Goal: Information Seeking & Learning: Learn about a topic

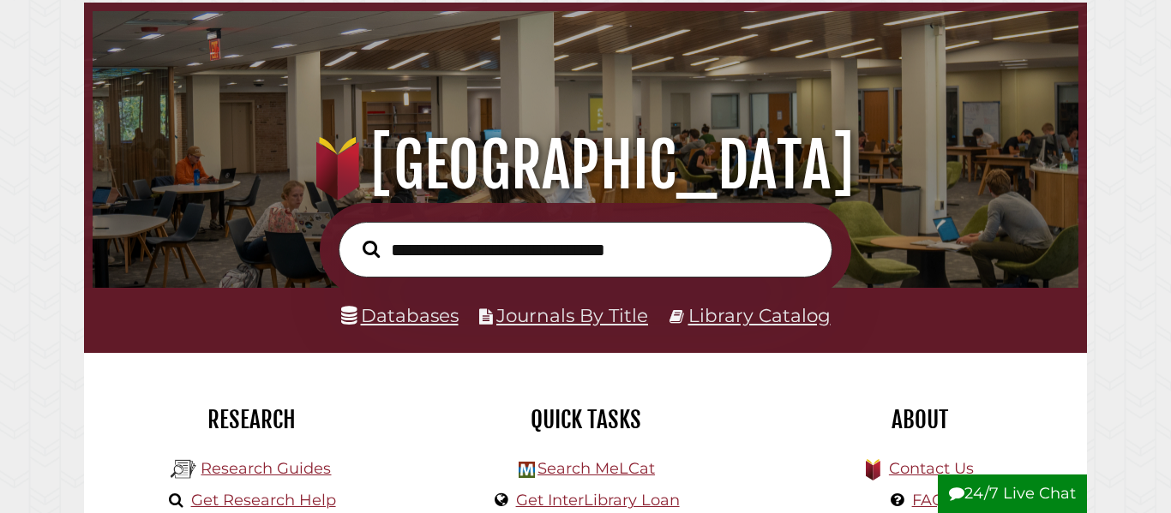
scroll to position [81, 0]
type input "*********"
click at [354, 236] on button "Search" at bounding box center [371, 249] width 34 height 27
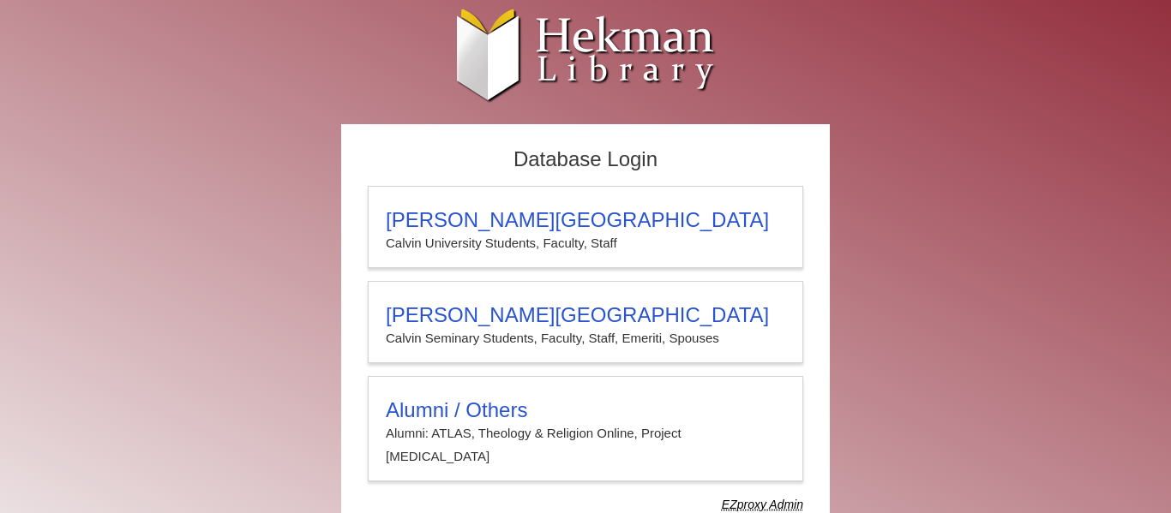
scroll to position [33, 0]
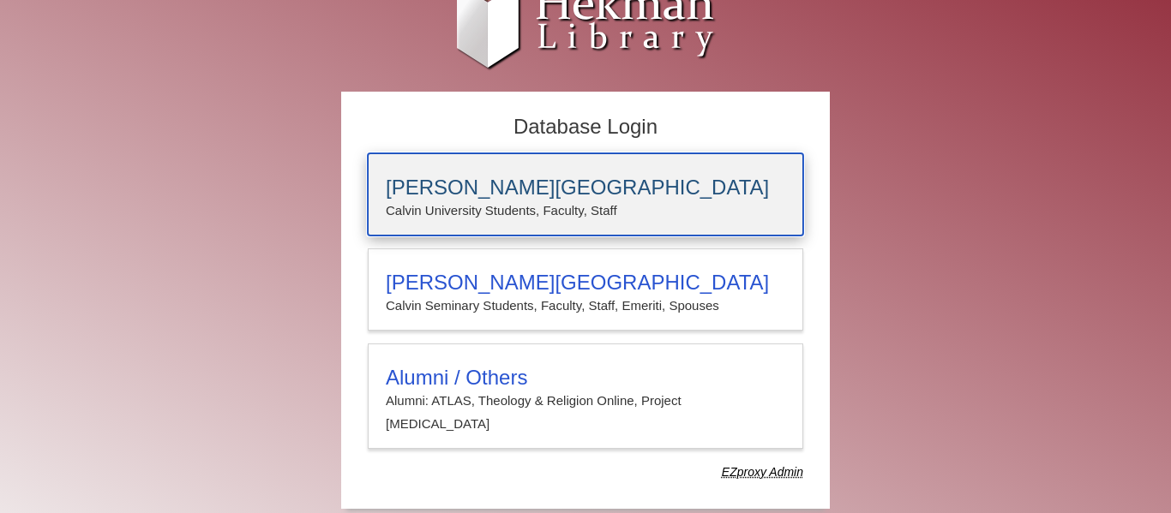
click at [702, 204] on p "Calvin University Students, Faculty, Staff" at bounding box center [585, 211] width 399 height 22
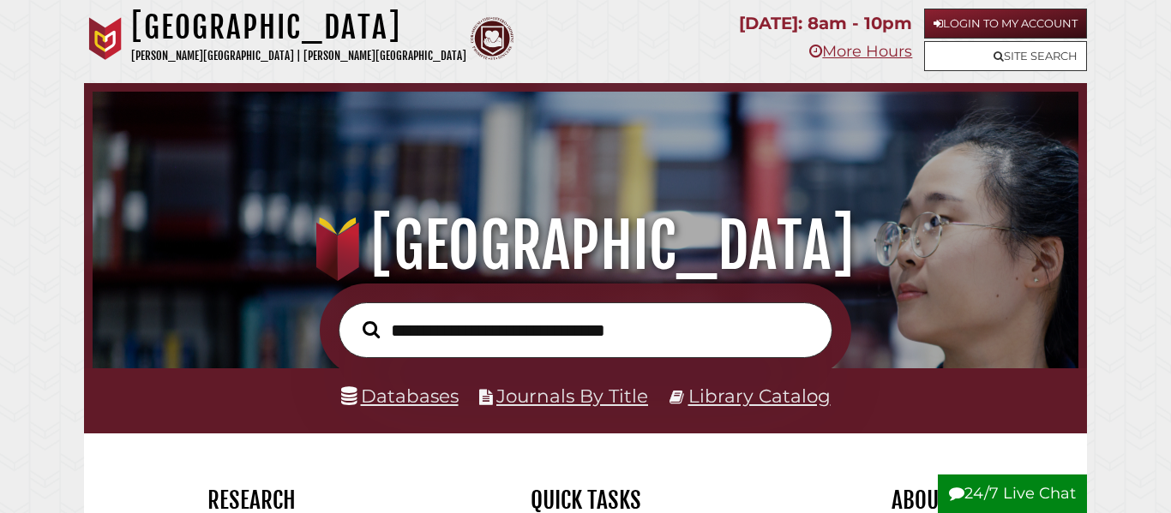
scroll to position [326, 977]
type input "**********"
click at [354, 316] on button "Search" at bounding box center [371, 329] width 34 height 27
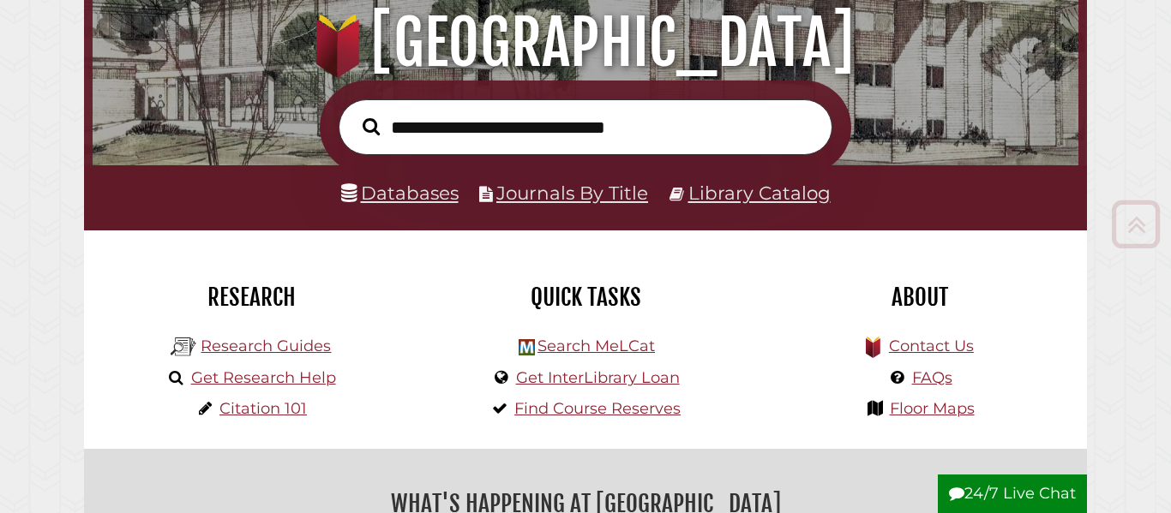
scroll to position [207, 0]
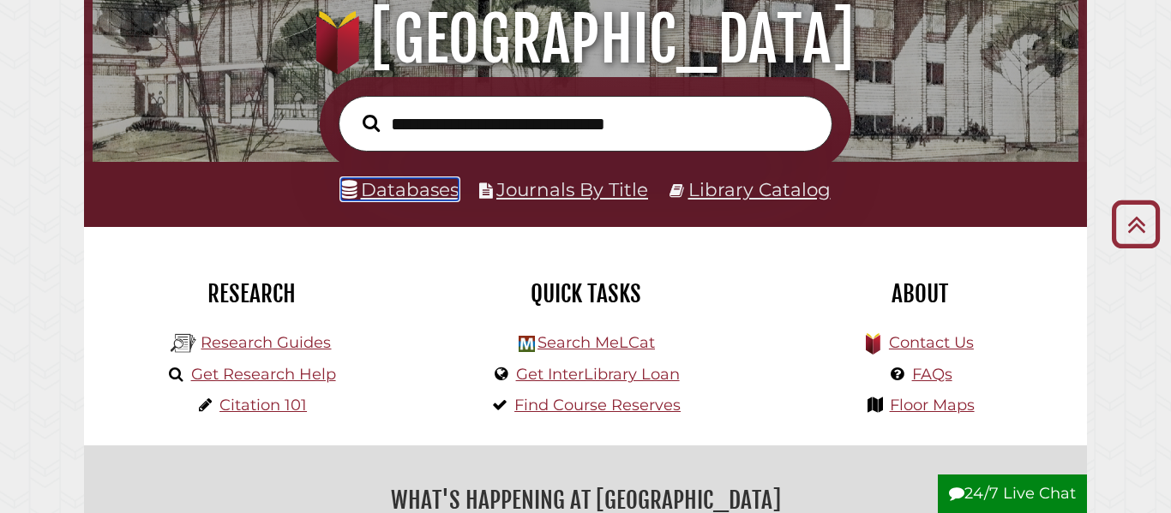
click at [411, 193] on link "Databases" at bounding box center [399, 189] width 117 height 22
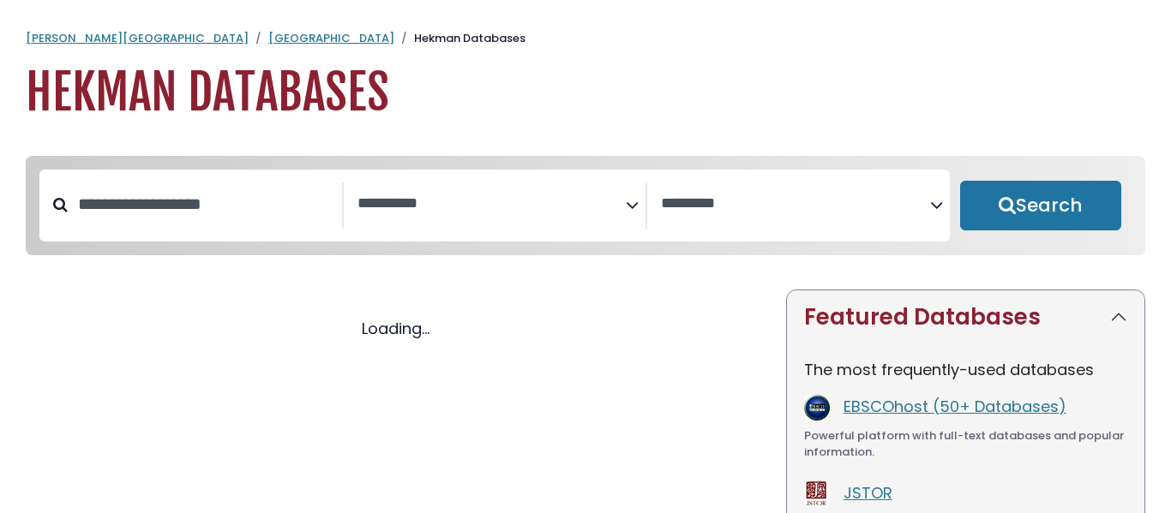
select select "Database Subject Filter"
select select "Database Vendors Filter"
select select "Database Subject Filter"
select select "Database Vendors Filter"
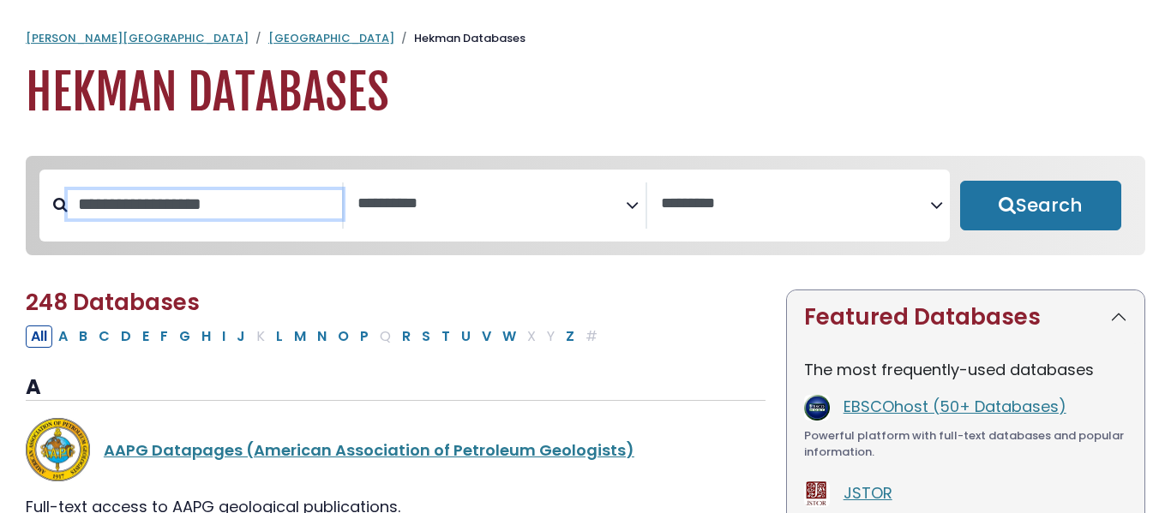
click at [259, 207] on input "Search database by title or keyword" at bounding box center [205, 204] width 274 height 28
type input "**********"
click at [960, 181] on button "Search" at bounding box center [1040, 206] width 161 height 50
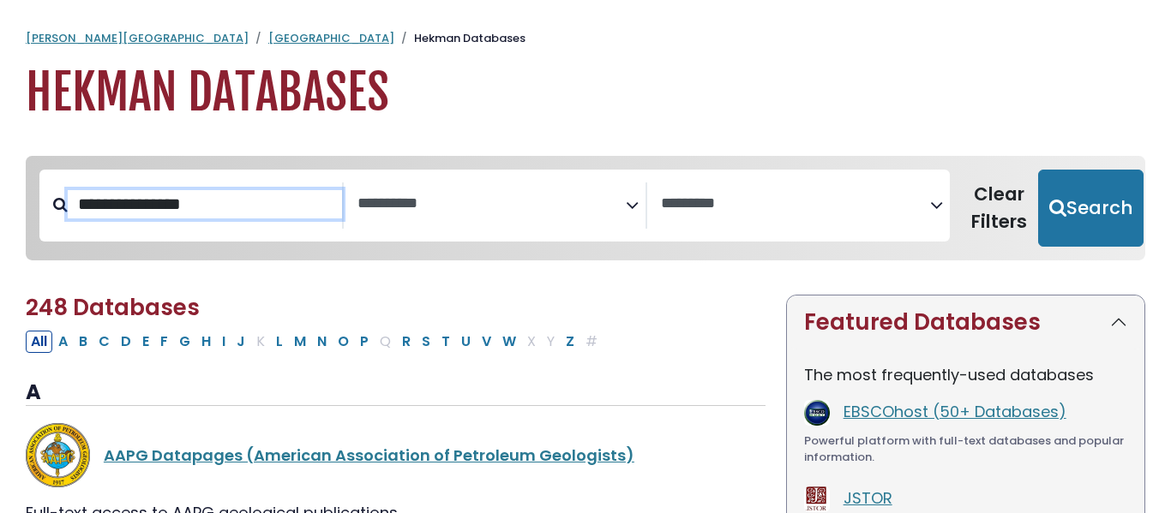
select select "Database Subject Filter"
select select "Database Vendors Filter"
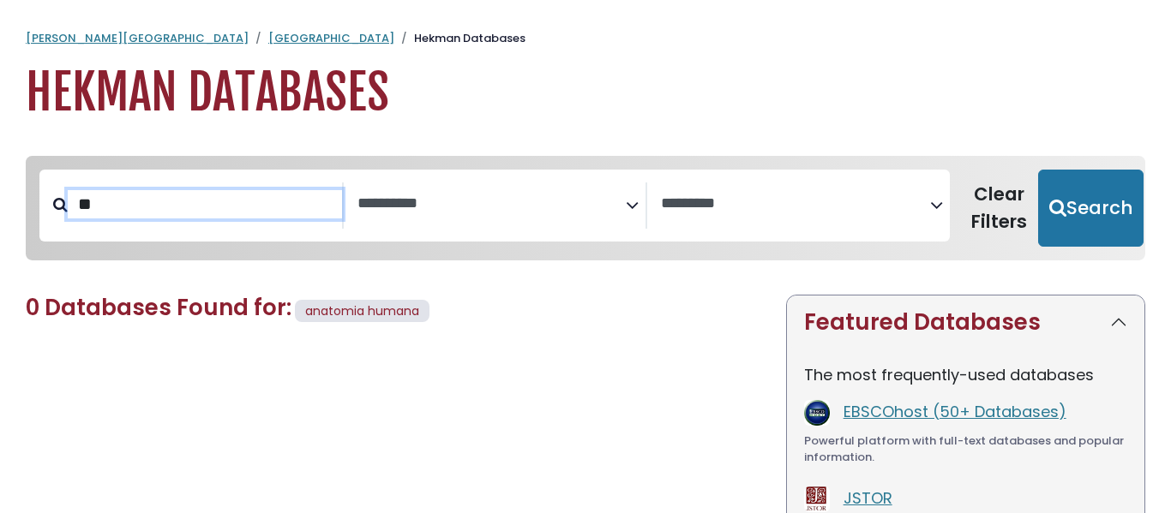
type input "*"
type input "**********"
click at [1038, 170] on button "Search" at bounding box center [1090, 208] width 105 height 77
select select "Database Subject Filter"
select select "Database Vendors Filter"
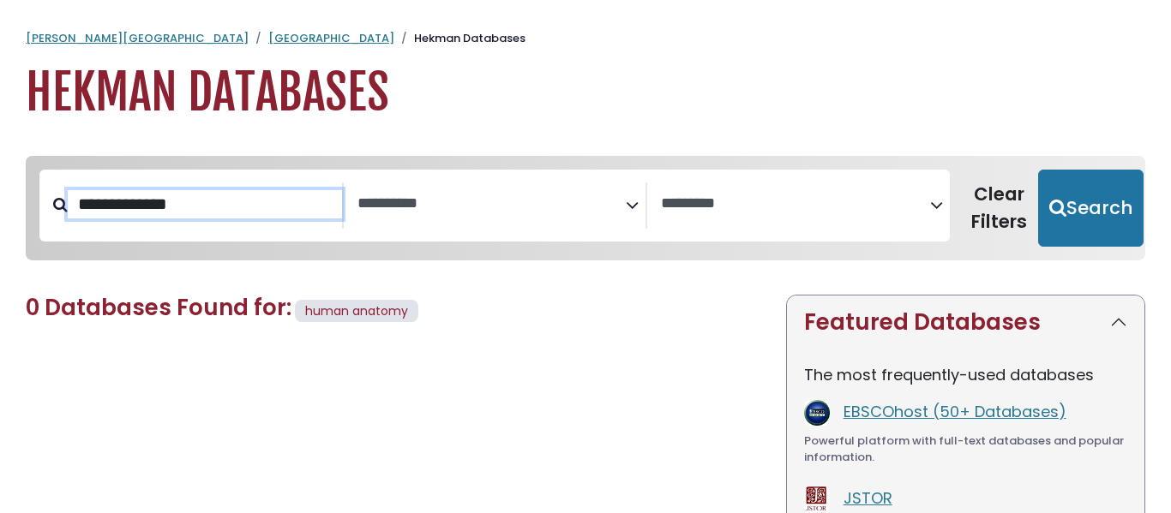
click at [1038, 170] on button "Search" at bounding box center [1090, 208] width 105 height 77
select select "Database Subject Filter"
select select "Database Vendors Filter"
select select "Database Subject Filter"
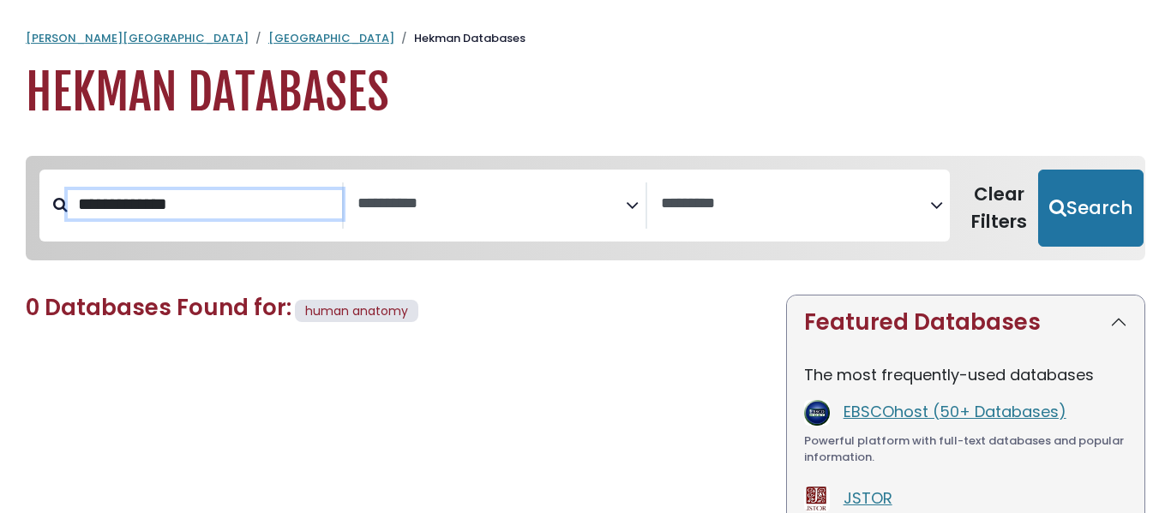
select select "Database Vendors Filter"
drag, startPoint x: 309, startPoint y: 207, endPoint x: 51, endPoint y: 195, distance: 258.3
click at [51, 195] on div "**********" at bounding box center [191, 206] width 304 height 46
type input "*******"
click at [1038, 170] on button "Search" at bounding box center [1090, 208] width 105 height 77
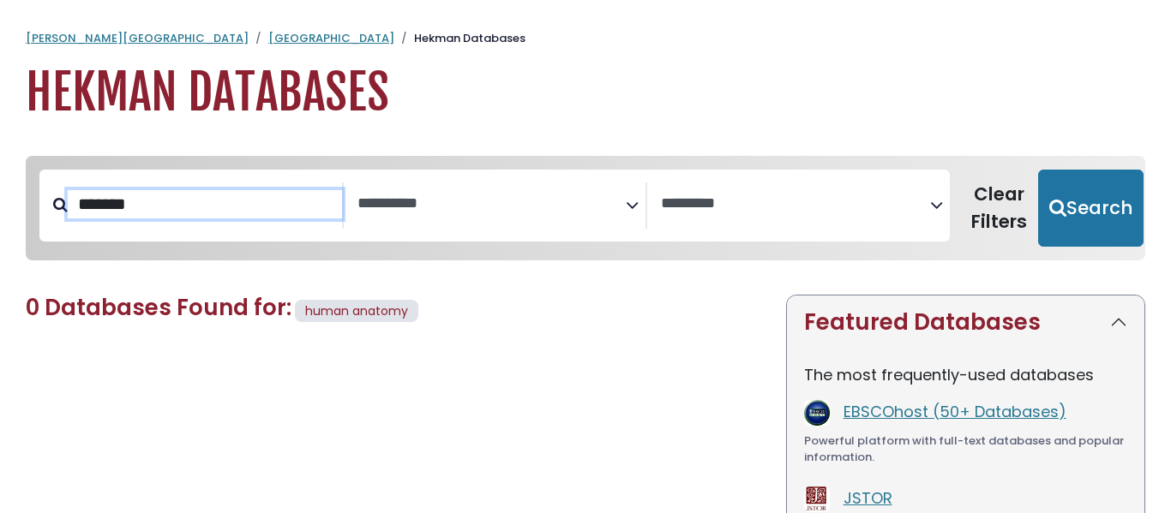
select select "Database Subject Filter"
select select "Database Vendors Filter"
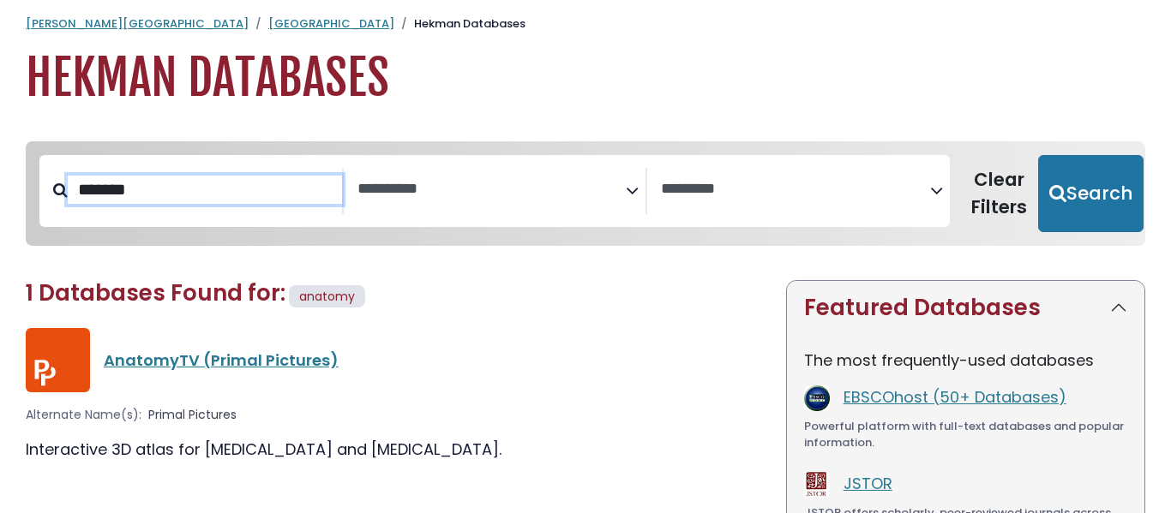
scroll to position [10, 0]
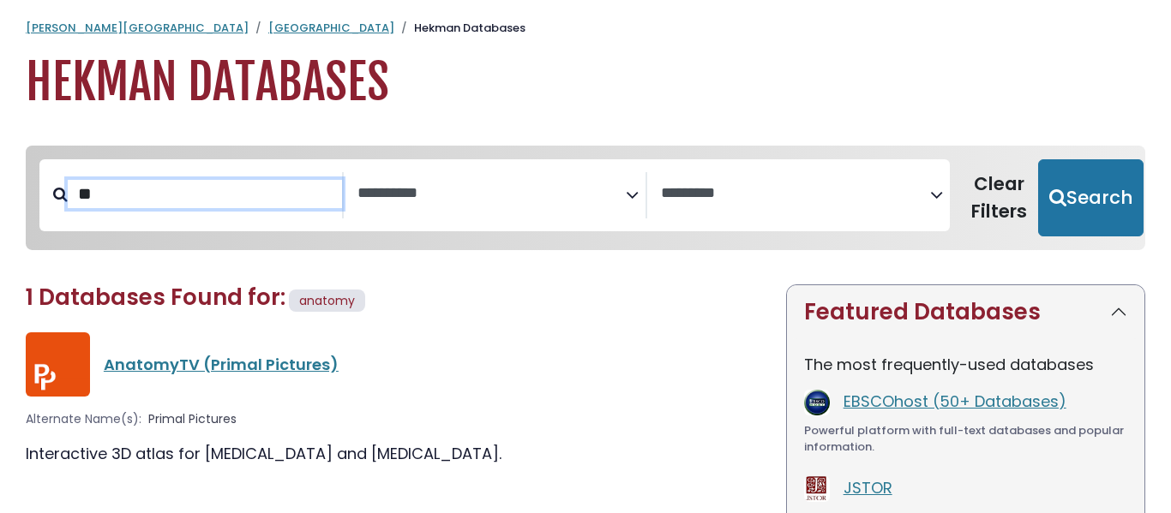
type input "*"
type input "**********"
click at [1038, 159] on button "Search" at bounding box center [1090, 197] width 105 height 77
select select "Database Subject Filter"
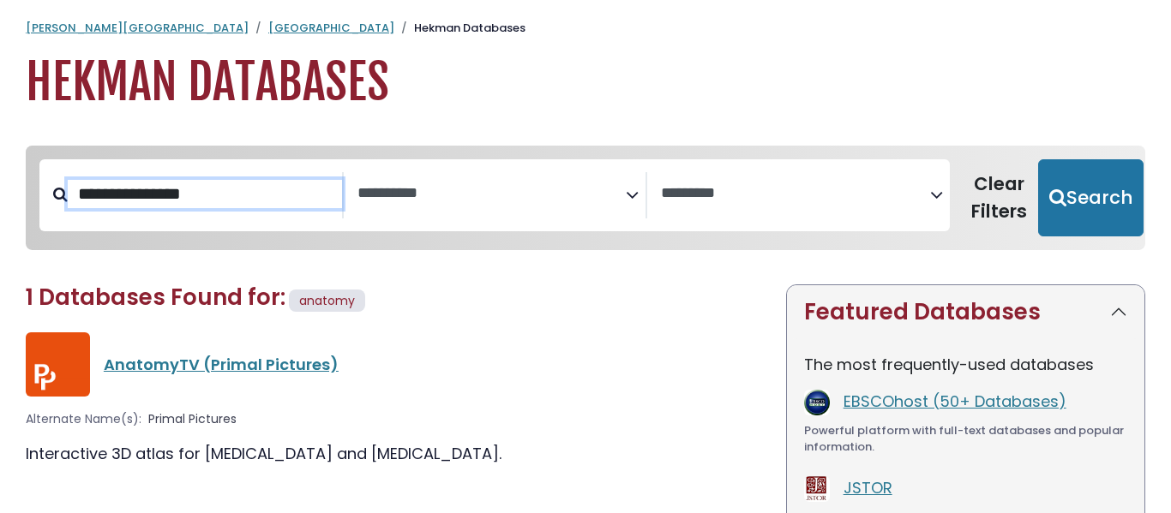
select select "Database Vendors Filter"
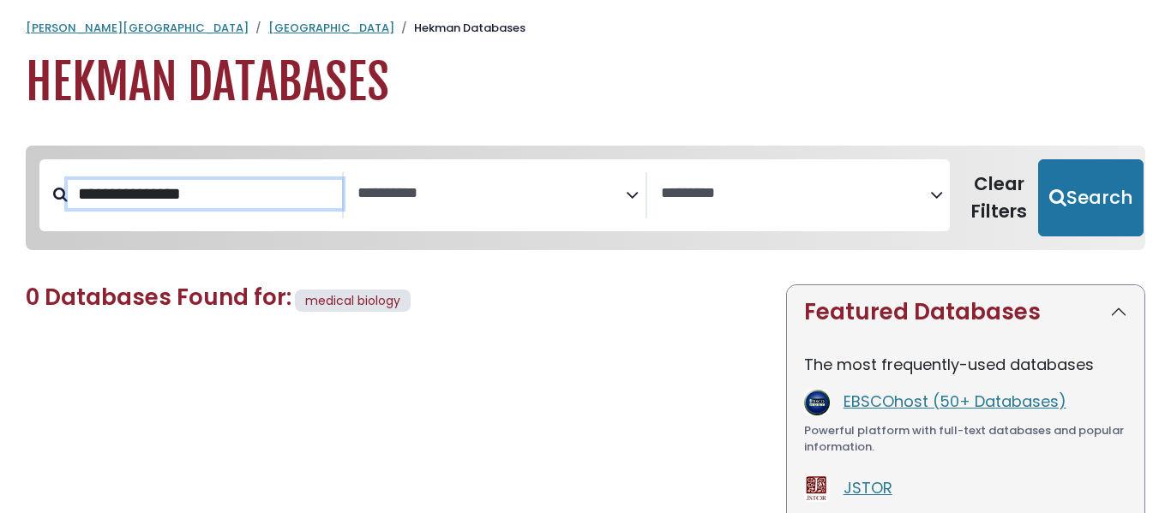
drag, startPoint x: 153, startPoint y: 201, endPoint x: 69, endPoint y: 201, distance: 84.9
click at [69, 201] on input "**********" at bounding box center [205, 194] width 274 height 28
type input "*******"
click at [1038, 159] on button "Search" at bounding box center [1090, 197] width 105 height 77
select select "Database Subject Filter"
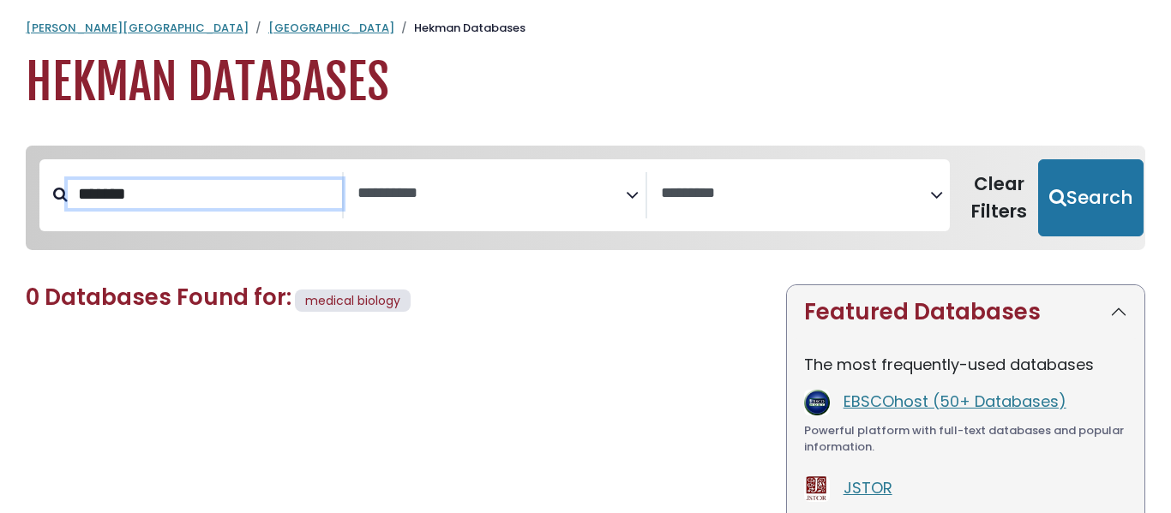
select select "Database Vendors Filter"
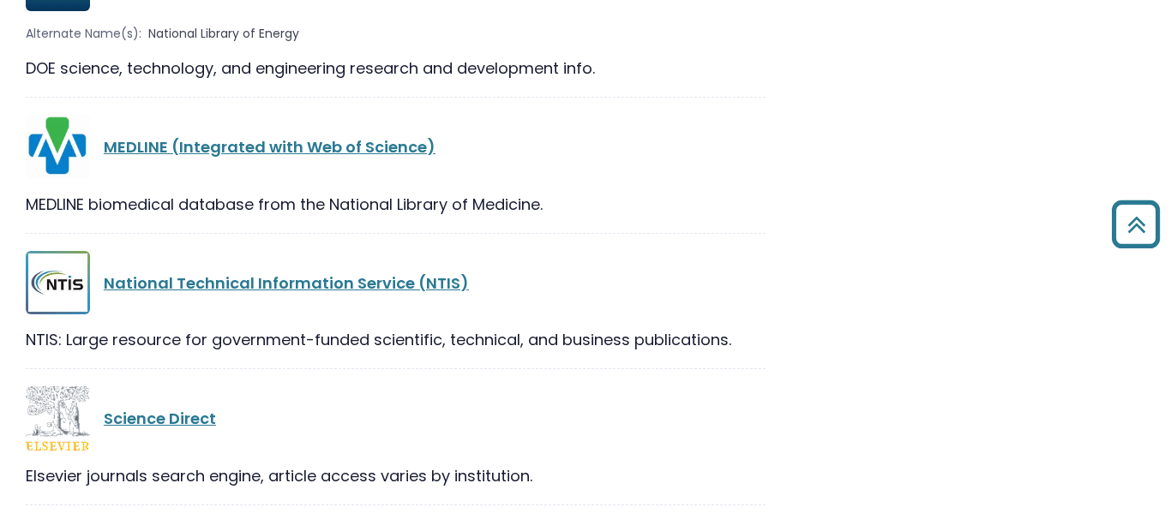
scroll to position [2089, 0]
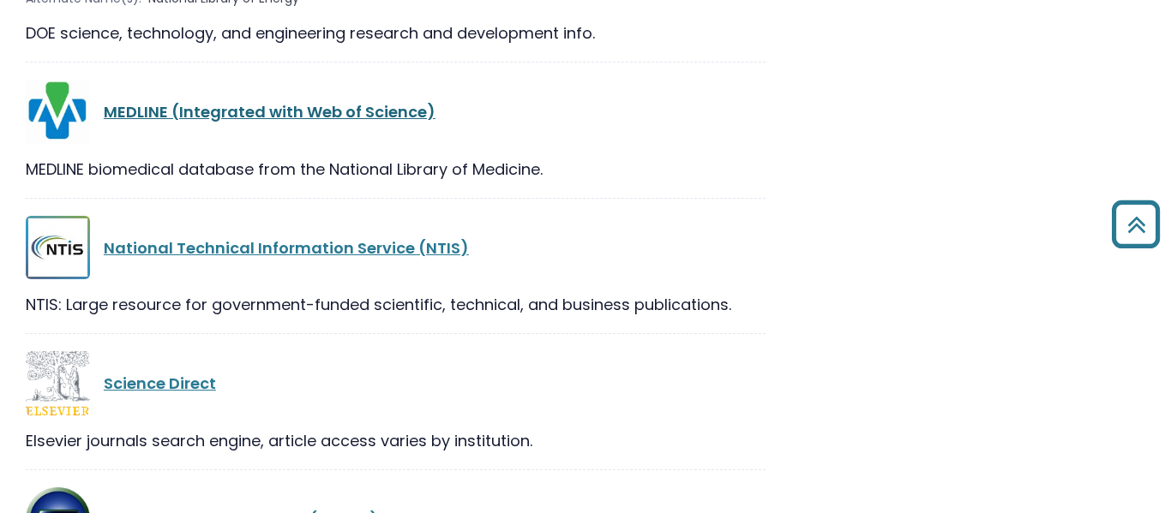
click at [282, 123] on link "MEDLINE (Integrated with Web of Science)" at bounding box center [270, 111] width 332 height 21
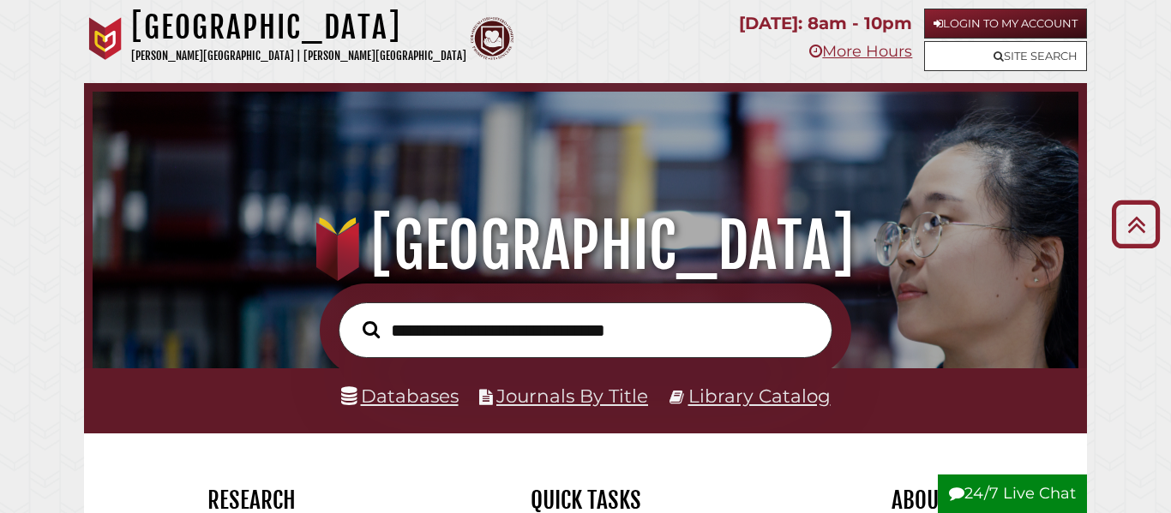
scroll to position [231, 0]
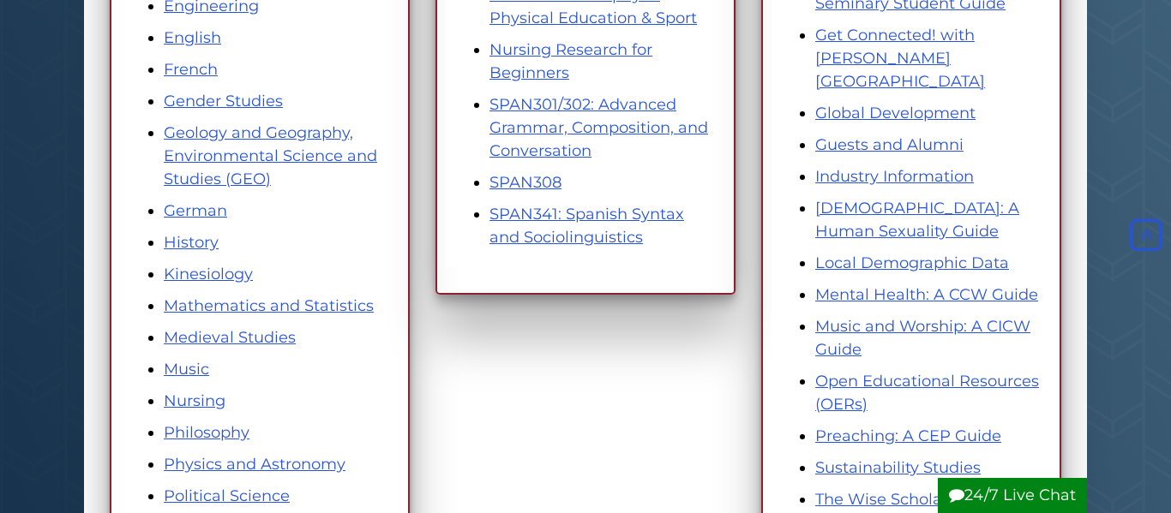
scroll to position [778, 0]
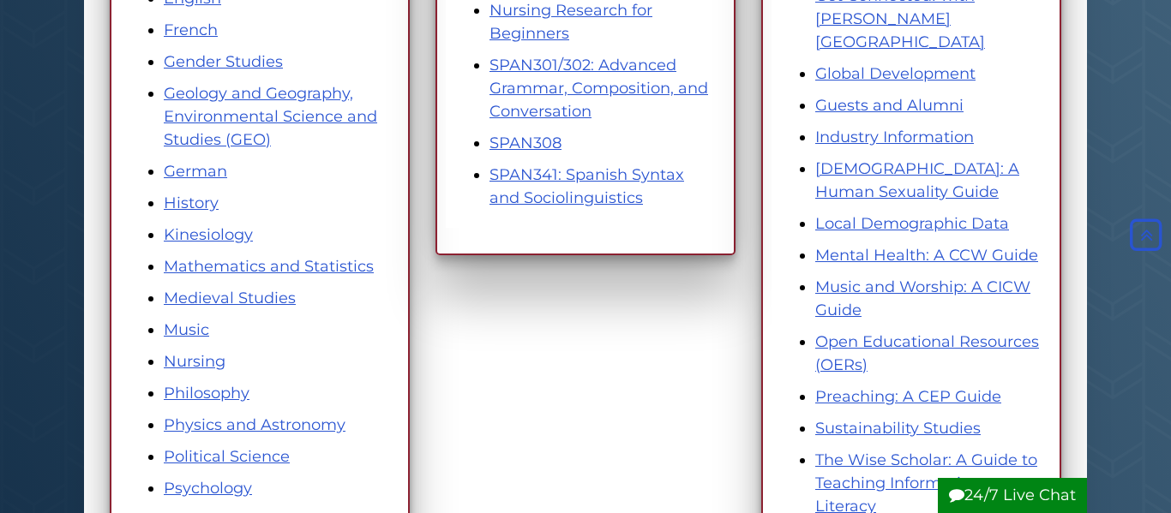
click at [551, 99] on li "SPAN301/302: Advanced Grammar, Composition, and Conversation" at bounding box center [602, 88] width 226 height 69
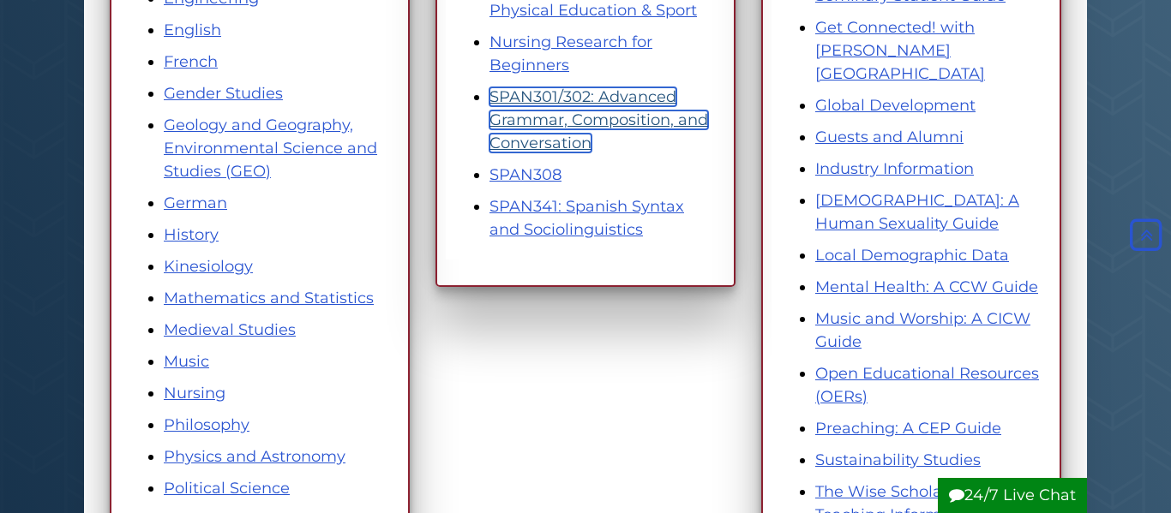
click at [557, 120] on link "SPAN301/302: Advanced Grammar, Composition, and Conversation" at bounding box center [598, 119] width 219 height 65
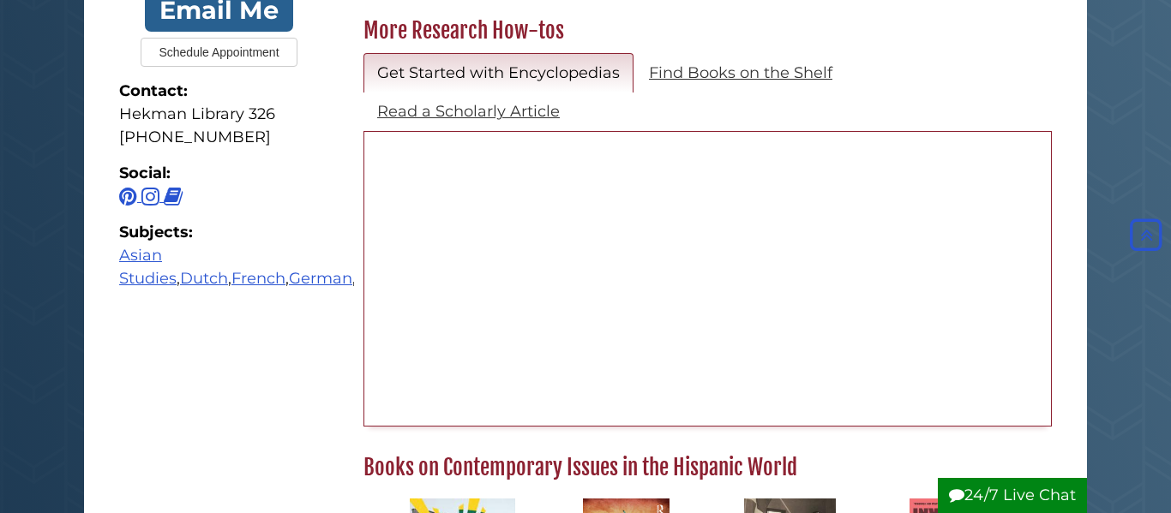
scroll to position [580, 0]
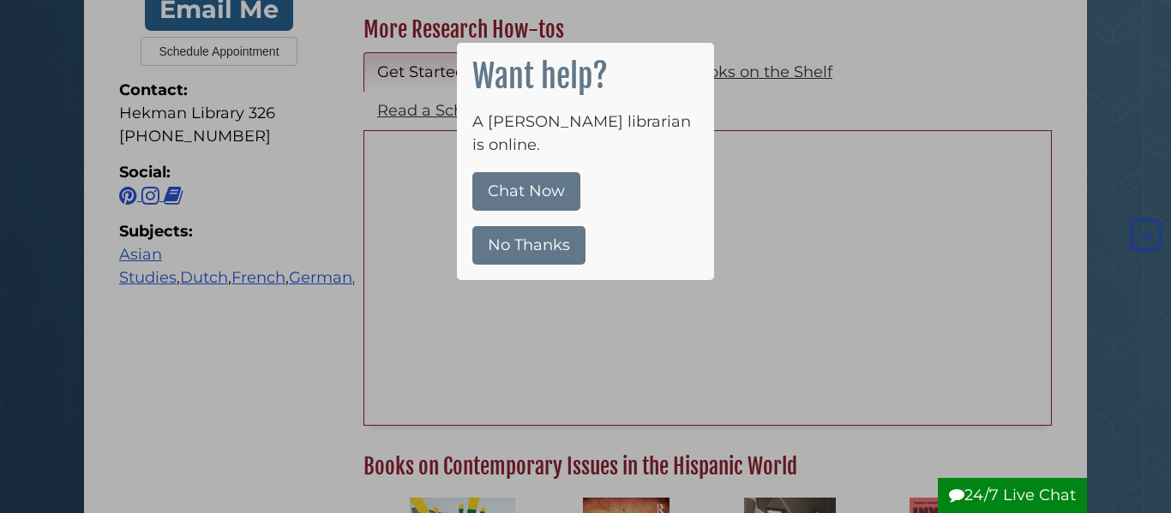
click at [537, 231] on button "No Thanks" at bounding box center [528, 245] width 113 height 39
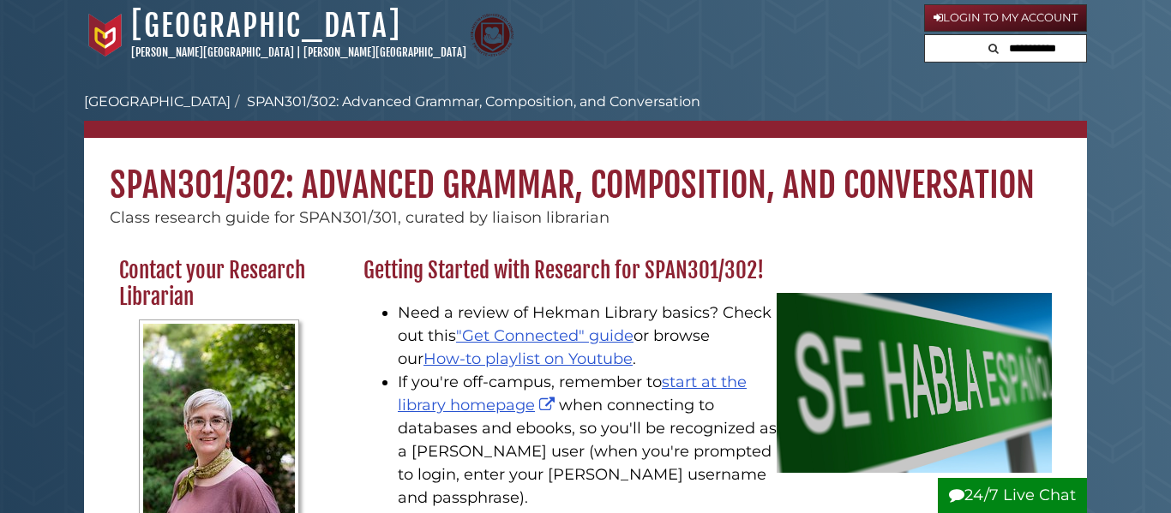
scroll to position [0, 0]
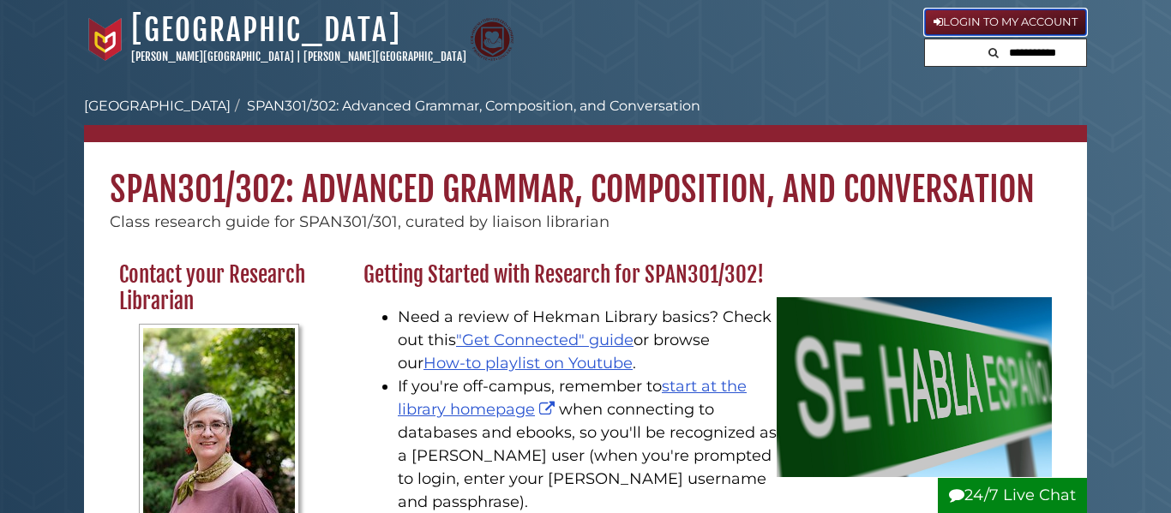
click at [946, 15] on link "Login to My Account" at bounding box center [1005, 22] width 163 height 27
